Goal: Task Accomplishment & Management: Use online tool/utility

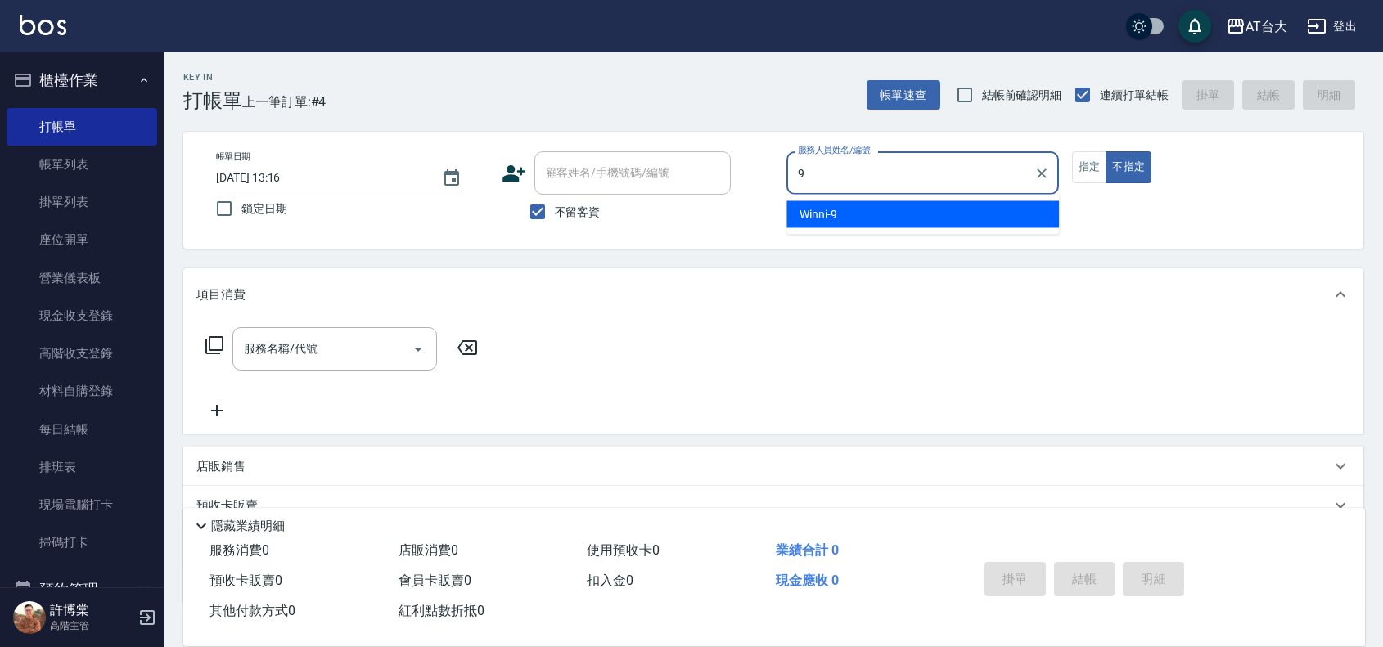
type input "Winni-9"
type button "false"
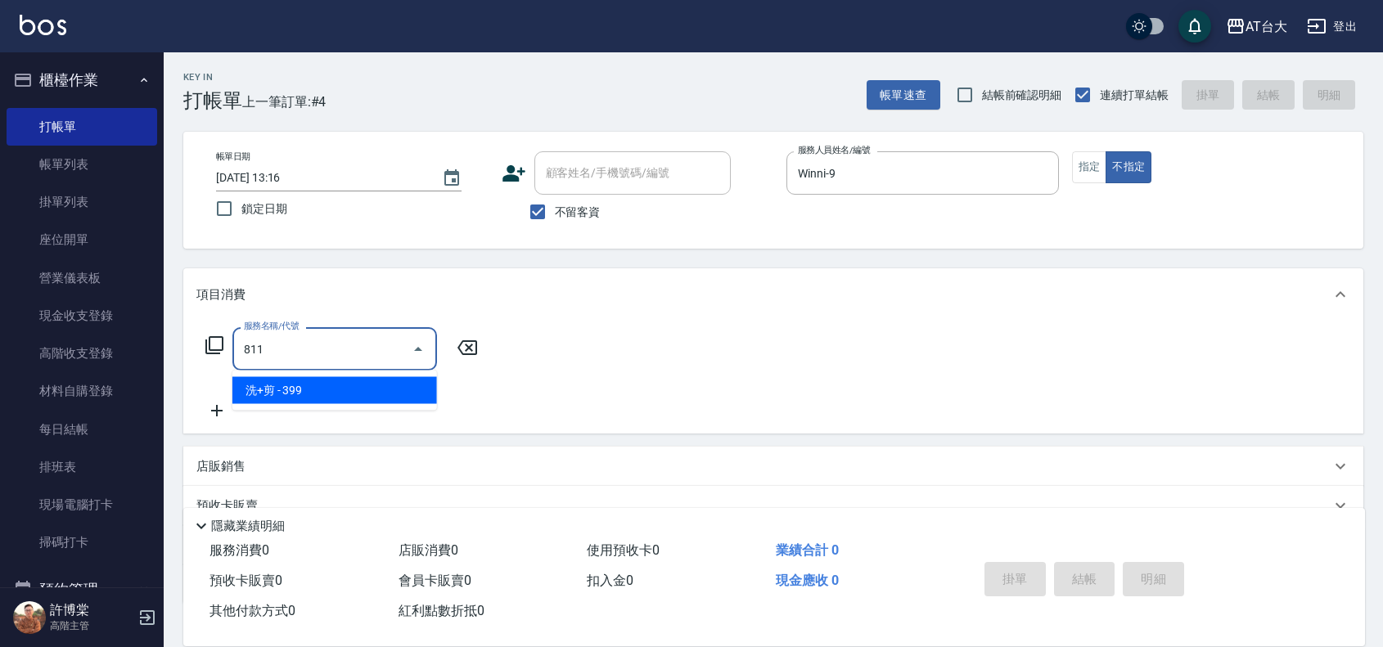
type input "洗+剪(811)"
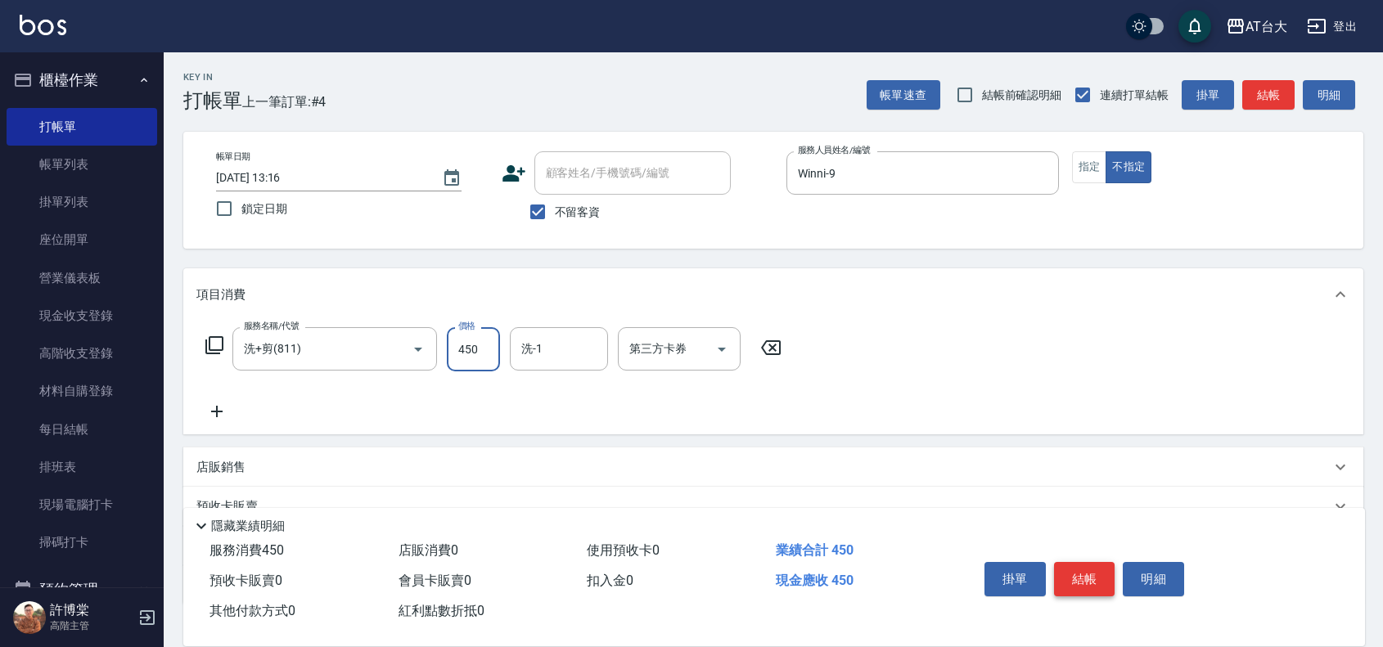
type input "450"
click at [1082, 571] on button "結帳" at bounding box center [1084, 579] width 61 height 34
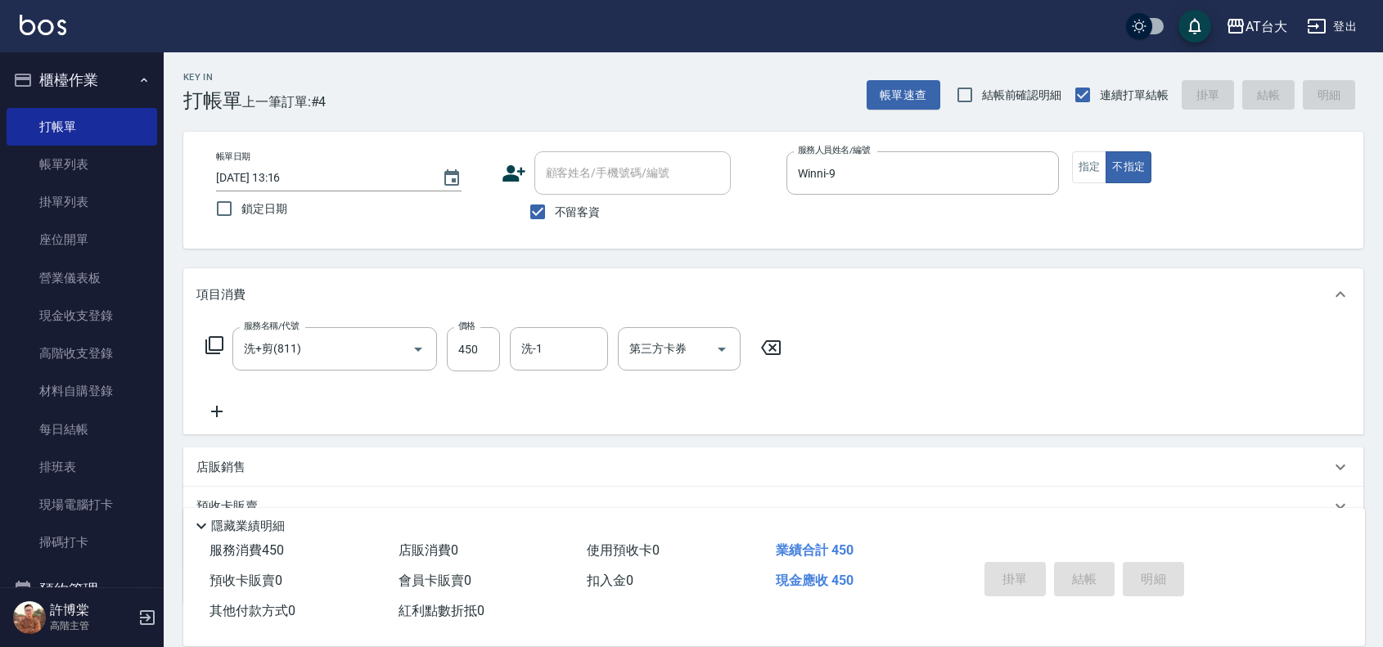
type input "[DATE] 13:46"
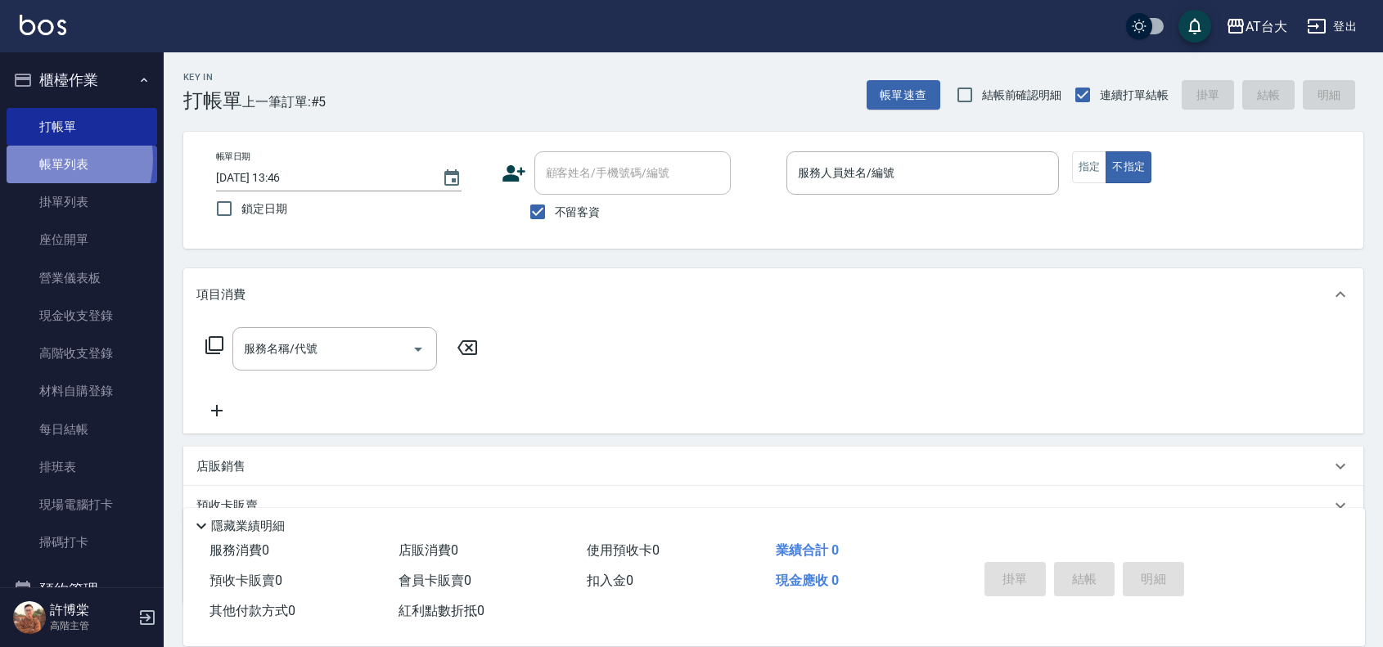
click at [50, 160] on link "帳單列表" at bounding box center [82, 165] width 151 height 38
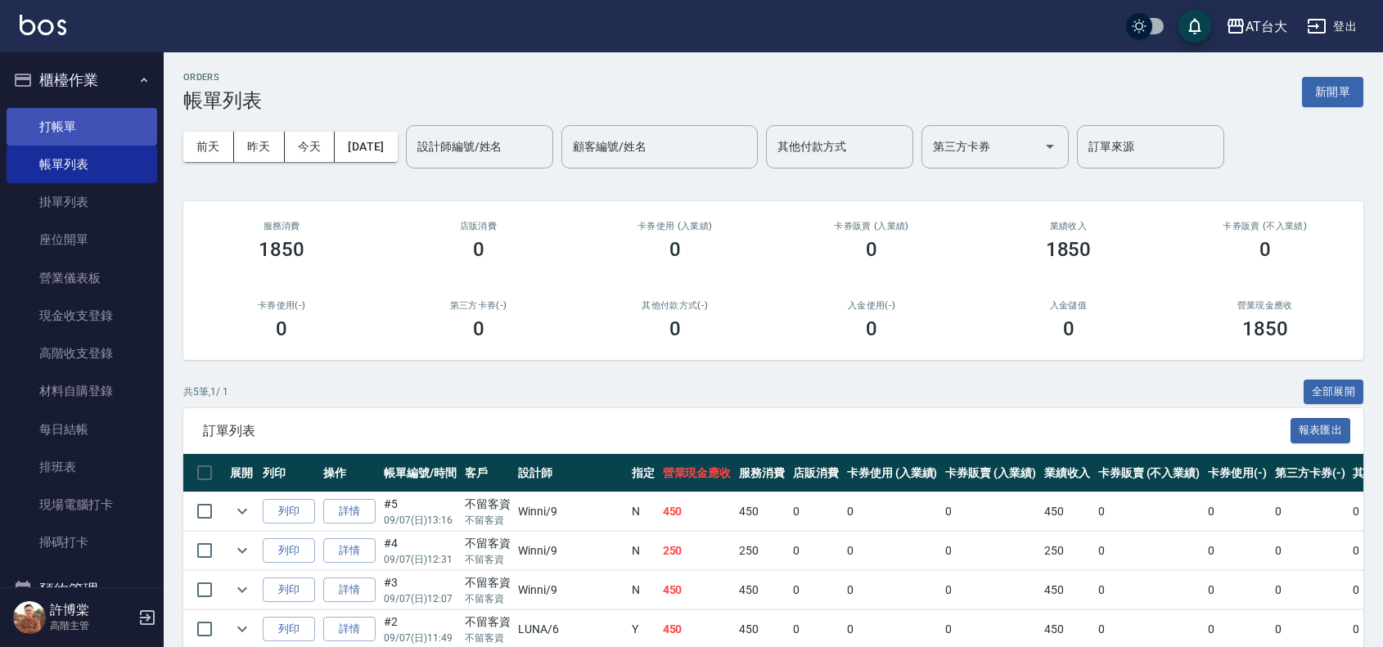
click at [34, 132] on link "打帳單" at bounding box center [82, 127] width 151 height 38
